Goal: Task Accomplishment & Management: Use online tool/utility

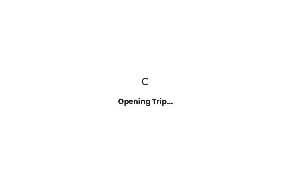
scroll to position [22, 0]
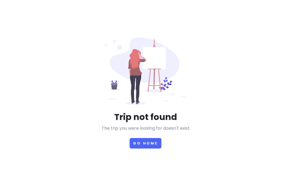
click at [146, 138] on button "Go Home" at bounding box center [146, 143] width 32 height 11
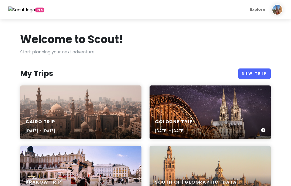
click at [171, 139] on div "Cologne Trip [DATE] - [DATE]" at bounding box center [210, 127] width 121 height 26
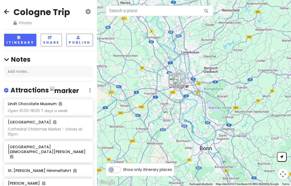
click at [3, 13] on div "Cologne Trip Private Change Dates Make a Copy Delete Trip Give Feedback 💡 Suppo…" at bounding box center [48, 93] width 97 height 186
click at [4, 12] on icon at bounding box center [6, 11] width 5 height 4
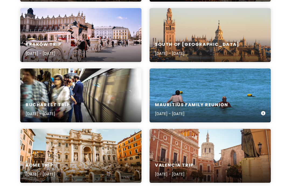
click at [221, 102] on h6 "Mauritius Family Reunion" at bounding box center [191, 105] width 73 height 6
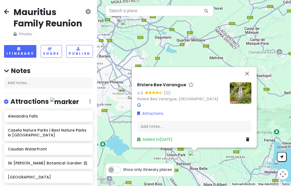
click at [246, 67] on button "Close" at bounding box center [247, 73] width 13 height 13
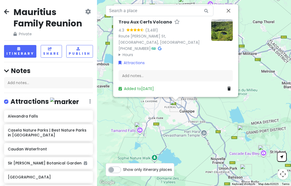
click at [229, 4] on button "Close" at bounding box center [228, 10] width 13 height 13
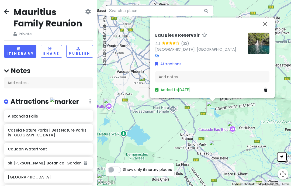
click at [264, 18] on button "Close" at bounding box center [265, 24] width 13 height 13
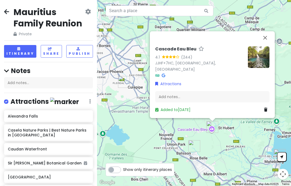
click at [265, 35] on button "Close" at bounding box center [265, 37] width 13 height 13
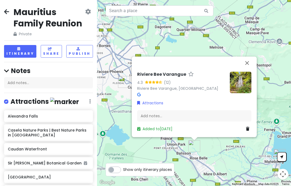
click at [246, 57] on button "Close" at bounding box center [247, 63] width 13 height 13
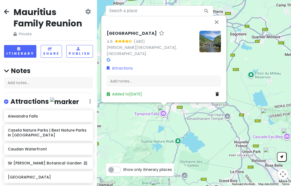
click at [216, 19] on button "Close" at bounding box center [216, 22] width 13 height 13
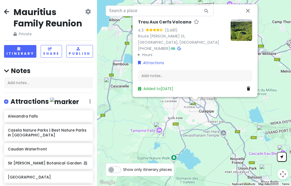
click at [247, 4] on button "Close" at bounding box center [248, 10] width 13 height 13
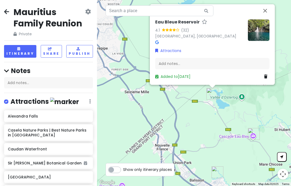
click at [265, 4] on button "Close" at bounding box center [265, 10] width 13 height 13
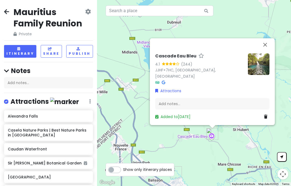
click at [269, 40] on button "Close" at bounding box center [265, 44] width 13 height 13
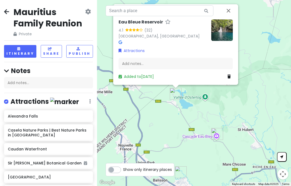
click at [230, 4] on button "Close" at bounding box center [228, 10] width 13 height 13
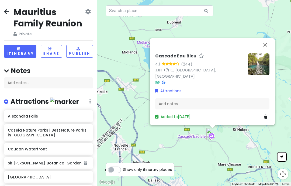
click at [265, 41] on button "Close" at bounding box center [265, 44] width 13 height 13
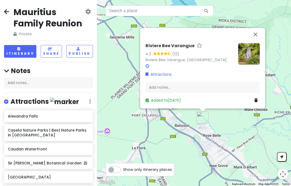
click at [257, 28] on button "Close" at bounding box center [255, 34] width 13 height 13
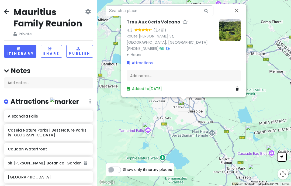
click at [239, 4] on button "Close" at bounding box center [236, 10] width 13 height 13
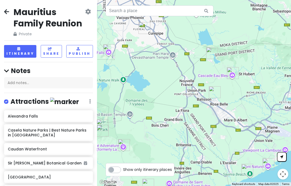
click at [23, 45] on button "Itinerary" at bounding box center [20, 51] width 32 height 13
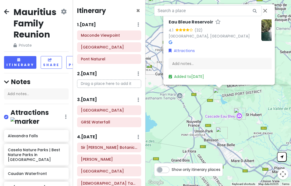
click at [266, 5] on button "Close" at bounding box center [265, 10] width 13 height 13
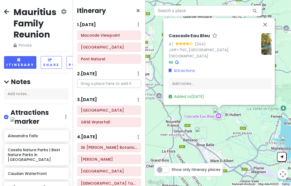
click at [267, 20] on button "Close" at bounding box center [265, 24] width 13 height 13
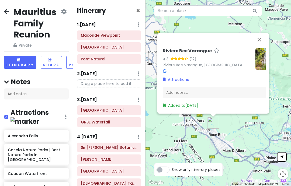
click at [261, 33] on button "Close" at bounding box center [259, 39] width 13 height 13
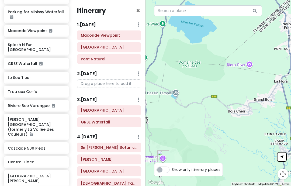
scroll to position [652, 0]
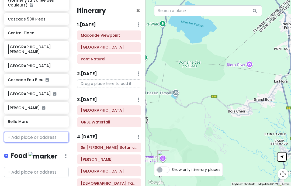
click at [24, 132] on input "text" at bounding box center [36, 137] width 65 height 11
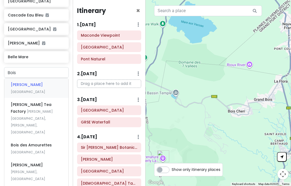
scroll to position [645, 0]
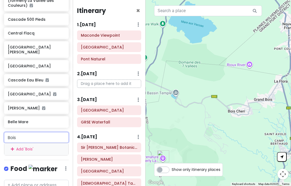
click at [26, 132] on input "Bois" at bounding box center [36, 137] width 65 height 11
type input "Bois"
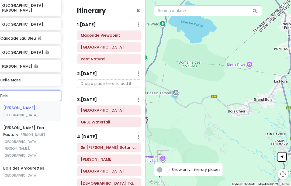
click at [9, 105] on span "[PERSON_NAME]" at bounding box center [19, 107] width 32 height 5
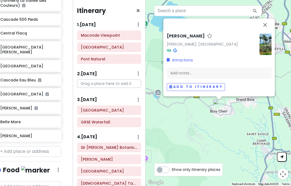
scroll to position [0, 3]
click at [269, 18] on button "Close" at bounding box center [265, 24] width 13 height 13
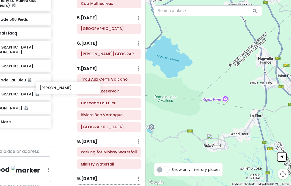
scroll to position [645, 18]
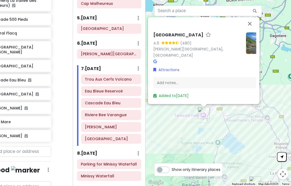
click at [247, 21] on button "Close" at bounding box center [249, 23] width 13 height 13
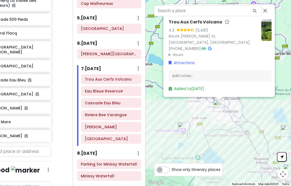
click at [266, 5] on button "Close" at bounding box center [265, 10] width 13 height 13
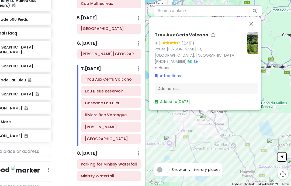
click at [252, 17] on button "Close" at bounding box center [251, 23] width 13 height 13
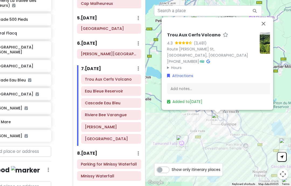
click at [264, 17] on button "Close" at bounding box center [263, 23] width 13 height 13
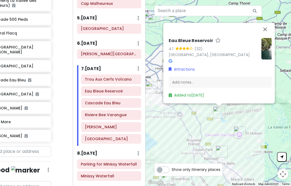
click at [262, 23] on button "Close" at bounding box center [265, 29] width 13 height 13
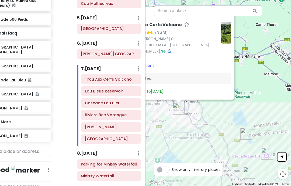
click at [229, 7] on button "Close" at bounding box center [224, 13] width 13 height 13
